Goal: Communication & Community: Answer question/provide support

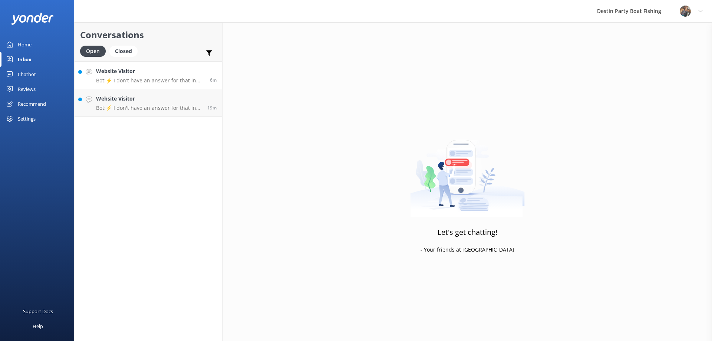
click at [132, 74] on h4 "Website Visitor" at bounding box center [150, 71] width 108 height 8
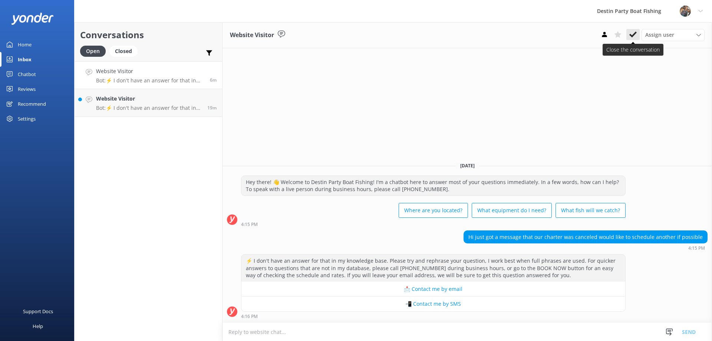
click at [629, 37] on icon at bounding box center [632, 34] width 7 height 7
